Goal: Task Accomplishment & Management: Use online tool/utility

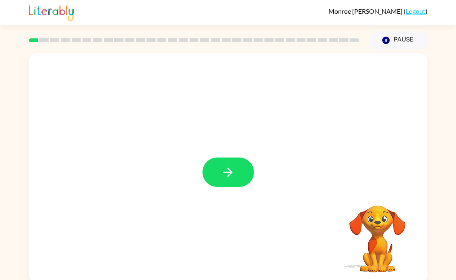
click at [219, 168] on button "button" at bounding box center [229, 171] width 52 height 29
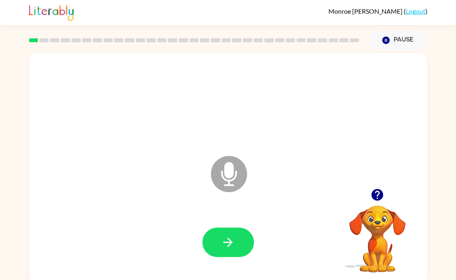
click at [232, 239] on icon "button" at bounding box center [228, 242] width 14 height 14
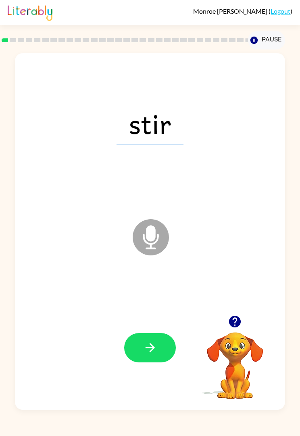
click at [149, 279] on icon "button" at bounding box center [150, 348] width 14 height 14
click at [156, 279] on icon "button" at bounding box center [150, 348] width 14 height 14
click at [153, 279] on icon "button" at bounding box center [150, 348] width 14 height 14
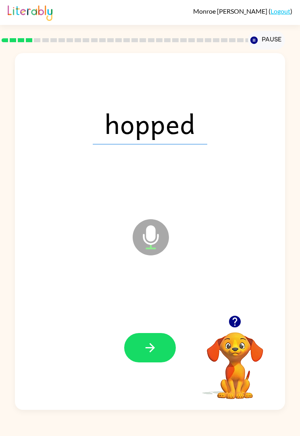
click at [147, 279] on icon "button" at bounding box center [150, 348] width 14 height 14
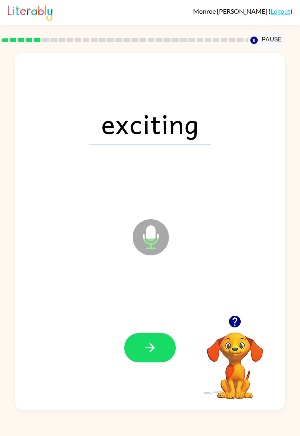
click at [148, 279] on button "button" at bounding box center [150, 347] width 52 height 29
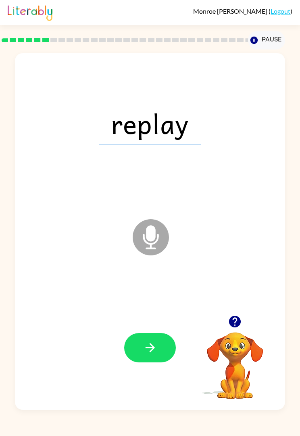
click at [157, 279] on button "button" at bounding box center [150, 347] width 52 height 29
click at [144, 279] on icon "button" at bounding box center [150, 348] width 14 height 14
click at [145, 279] on icon "button" at bounding box center [150, 348] width 14 height 14
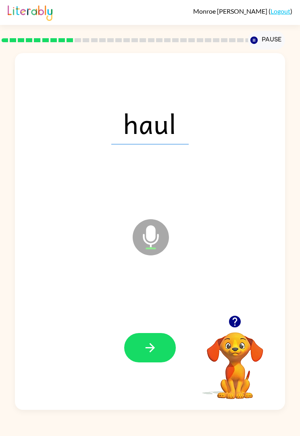
click at [163, 279] on button "button" at bounding box center [150, 347] width 52 height 29
click at [154, 279] on icon "button" at bounding box center [150, 348] width 14 height 14
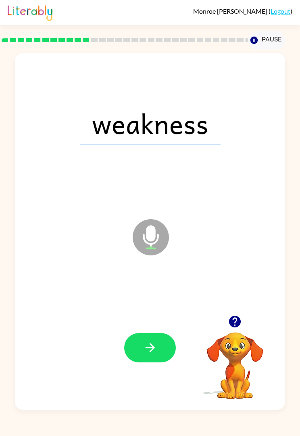
click at [138, 279] on button "button" at bounding box center [150, 347] width 52 height 29
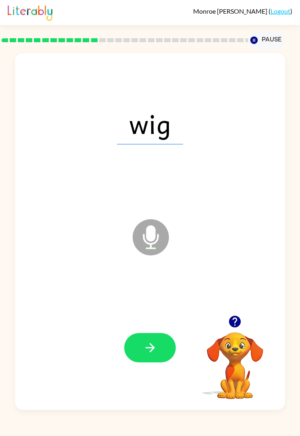
click at [138, 279] on button "button" at bounding box center [150, 347] width 52 height 29
click at [148, 279] on icon "button" at bounding box center [150, 348] width 14 height 14
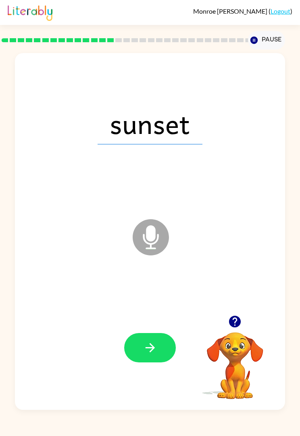
click at [143, 279] on button "button" at bounding box center [150, 347] width 52 height 29
click at [153, 279] on icon "button" at bounding box center [149, 347] width 9 height 9
click at [154, 279] on icon "button" at bounding box center [150, 348] width 14 height 14
click at [179, 279] on div at bounding box center [150, 348] width 254 height 108
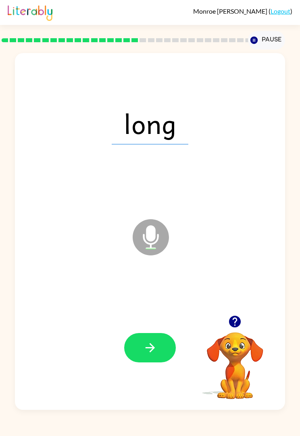
click at [147, 279] on icon "button" at bounding box center [150, 348] width 14 height 14
click at [154, 279] on icon "button" at bounding box center [150, 348] width 14 height 14
click at [165, 279] on button "button" at bounding box center [150, 347] width 52 height 29
click at [159, 279] on button "button" at bounding box center [150, 347] width 52 height 29
click at [168, 279] on button "button" at bounding box center [150, 347] width 52 height 29
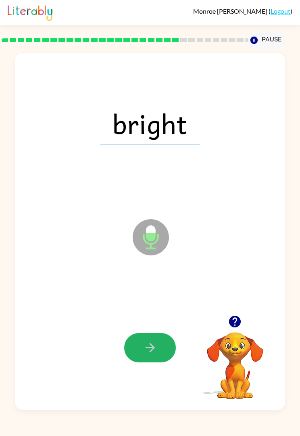
click at [151, 279] on button "button" at bounding box center [150, 347] width 52 height 29
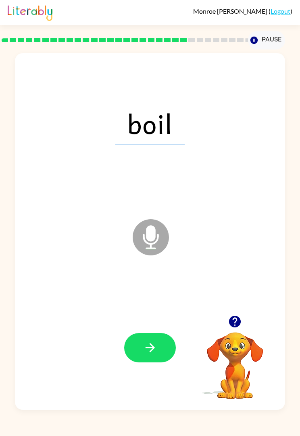
click at [145, 279] on icon "button" at bounding box center [150, 348] width 14 height 14
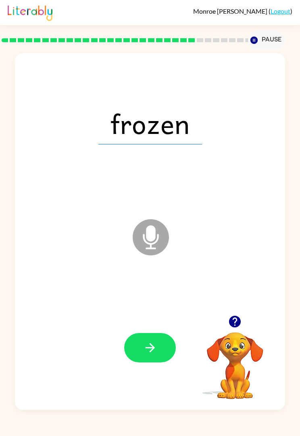
click at [159, 279] on button "button" at bounding box center [150, 347] width 52 height 29
click at [140, 279] on button "button" at bounding box center [150, 347] width 52 height 29
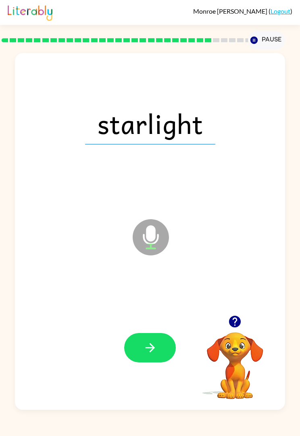
click at [155, 279] on icon "button" at bounding box center [150, 348] width 14 height 14
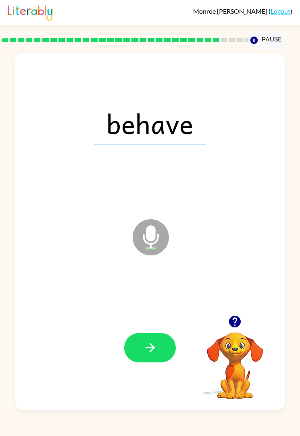
click at [156, 279] on icon "button" at bounding box center [150, 348] width 14 height 14
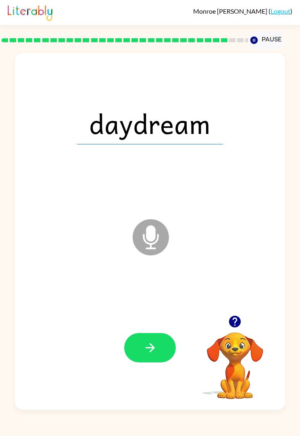
click at [153, 279] on button "button" at bounding box center [150, 347] width 52 height 29
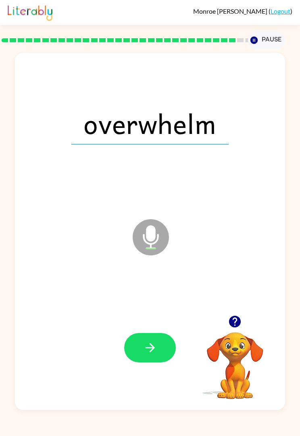
click at [149, 279] on icon "button" at bounding box center [150, 348] width 14 height 14
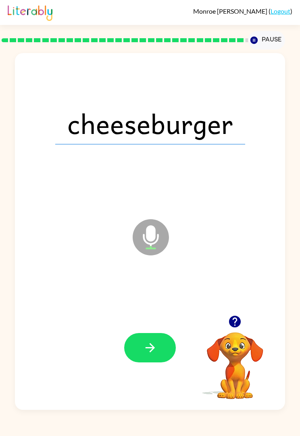
click at [156, 279] on icon "button" at bounding box center [150, 348] width 14 height 14
